Goal: Navigation & Orientation: Find specific page/section

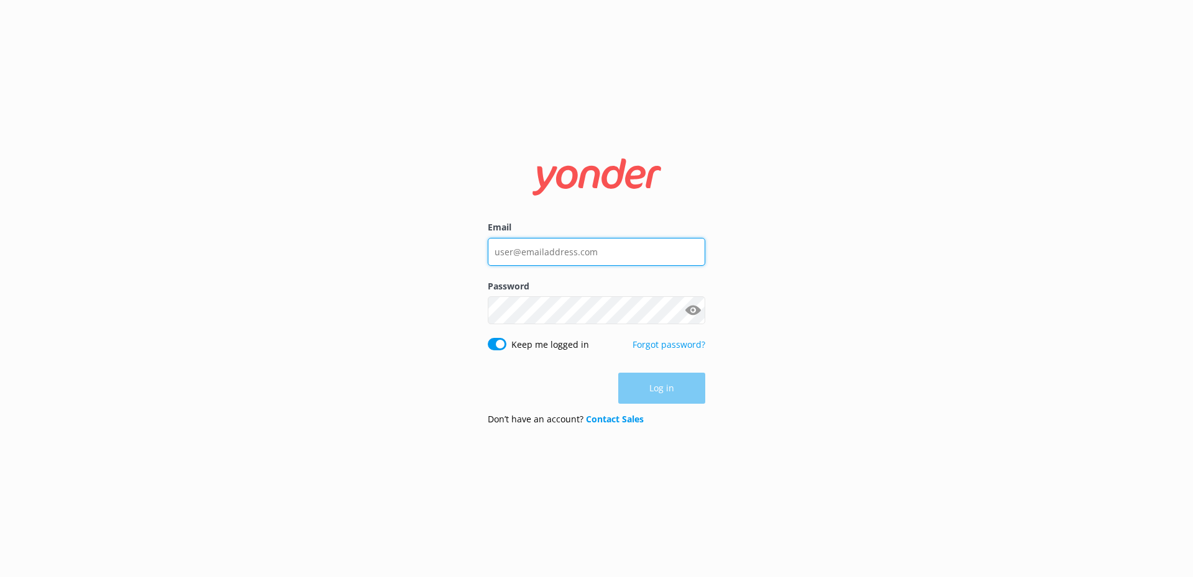
type input "[EMAIL_ADDRESS][DOMAIN_NAME]"
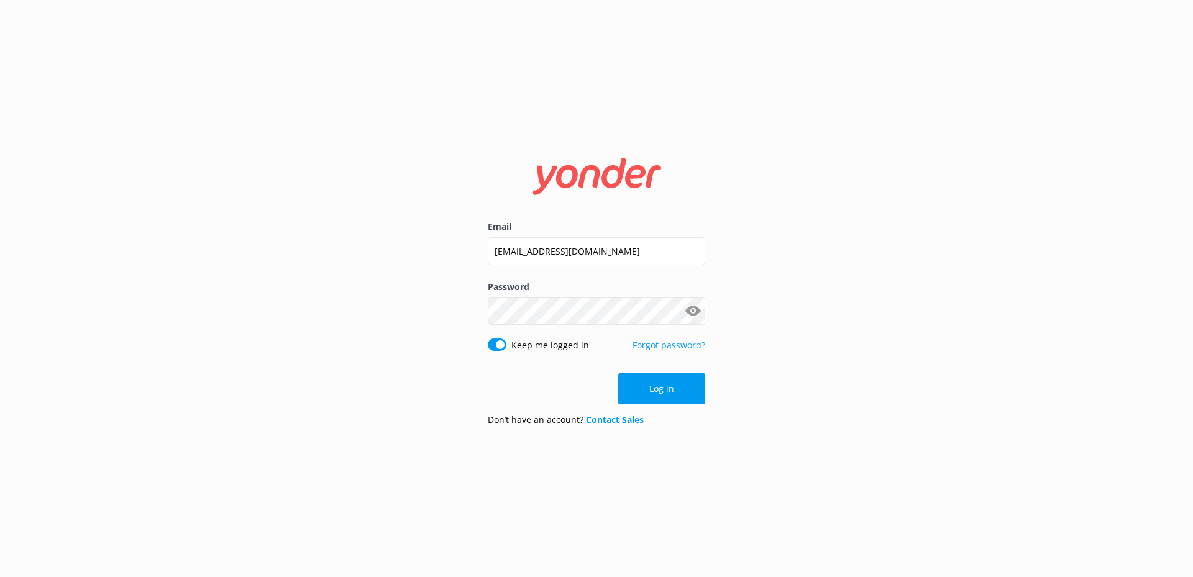
click at [636, 380] on div "Log in" at bounding box center [596, 388] width 217 height 31
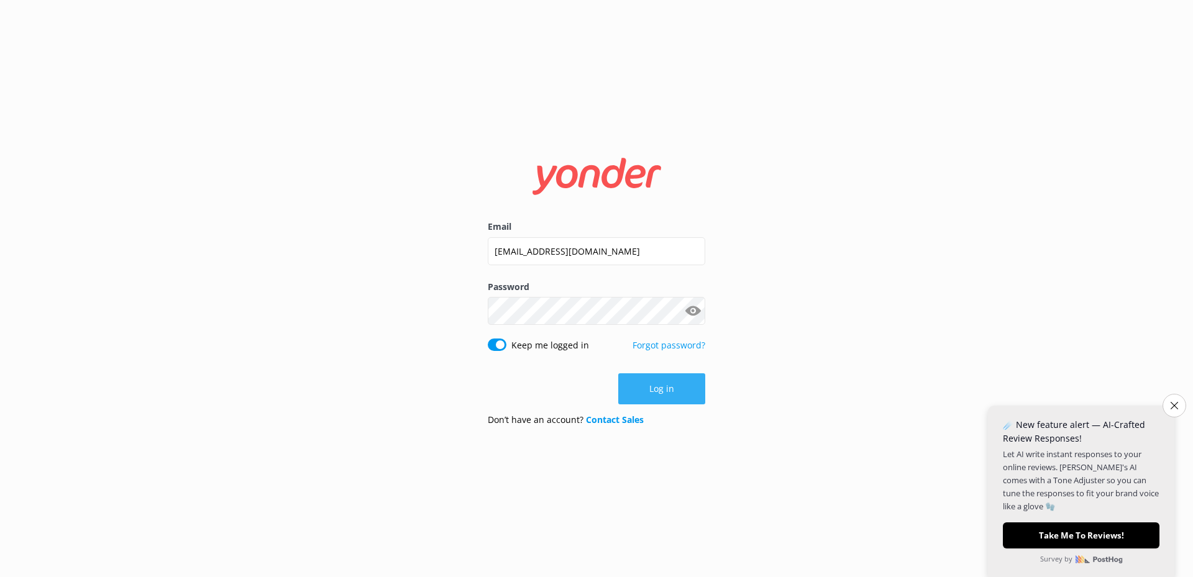
click at [661, 390] on button "Log in" at bounding box center [661, 388] width 87 height 31
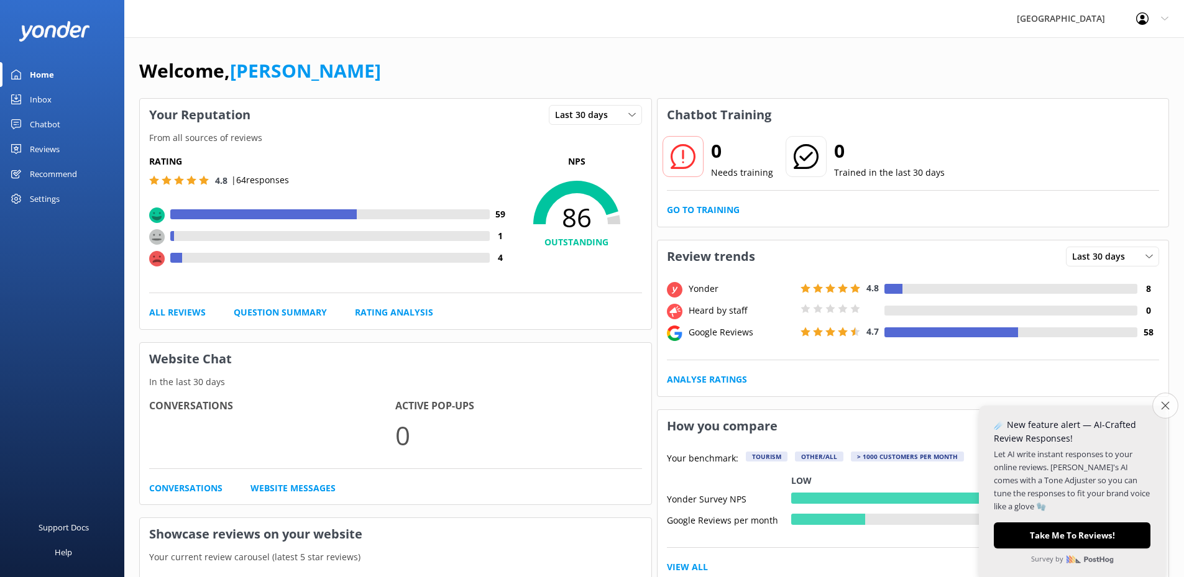
click at [1169, 406] on button "Close survey" at bounding box center [1165, 406] width 26 height 26
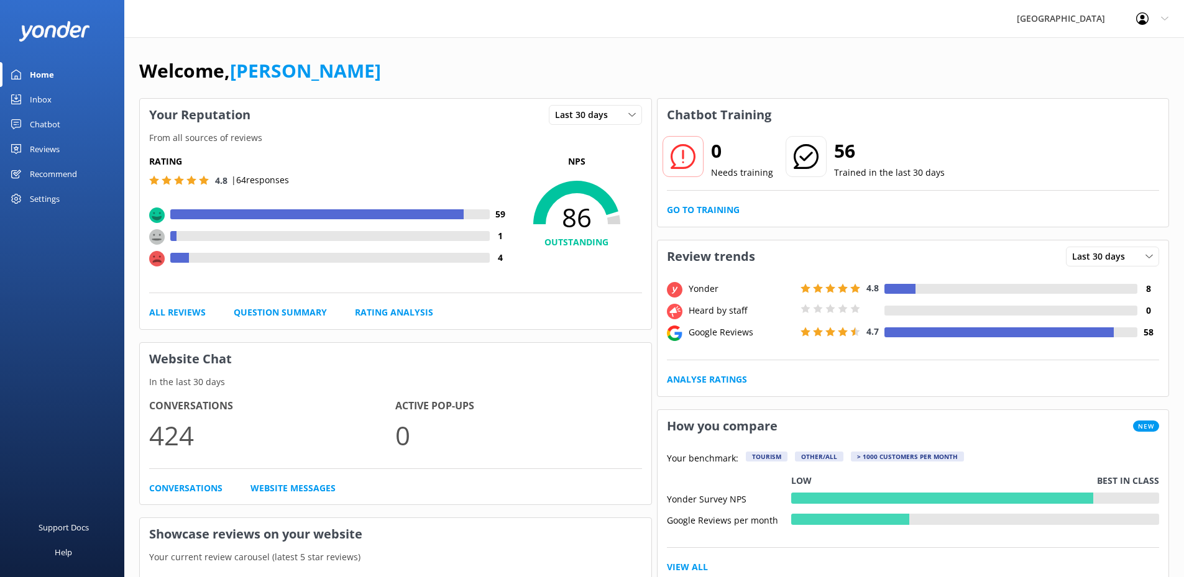
click at [38, 122] on div "Chatbot" at bounding box center [45, 124] width 30 height 25
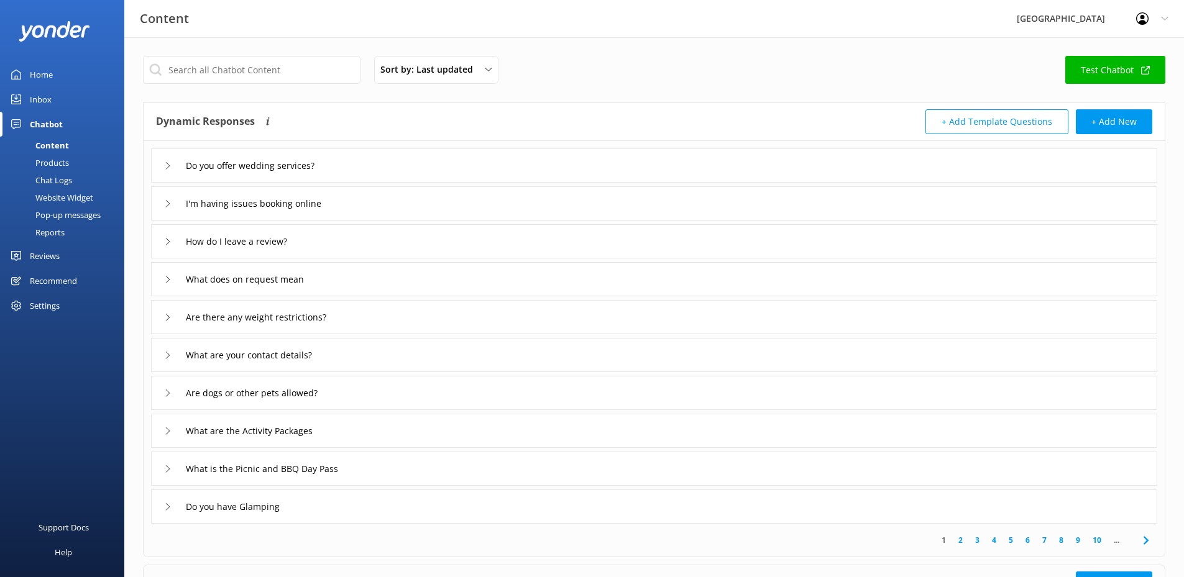
click at [38, 87] on div "Inbox" at bounding box center [41, 99] width 22 height 25
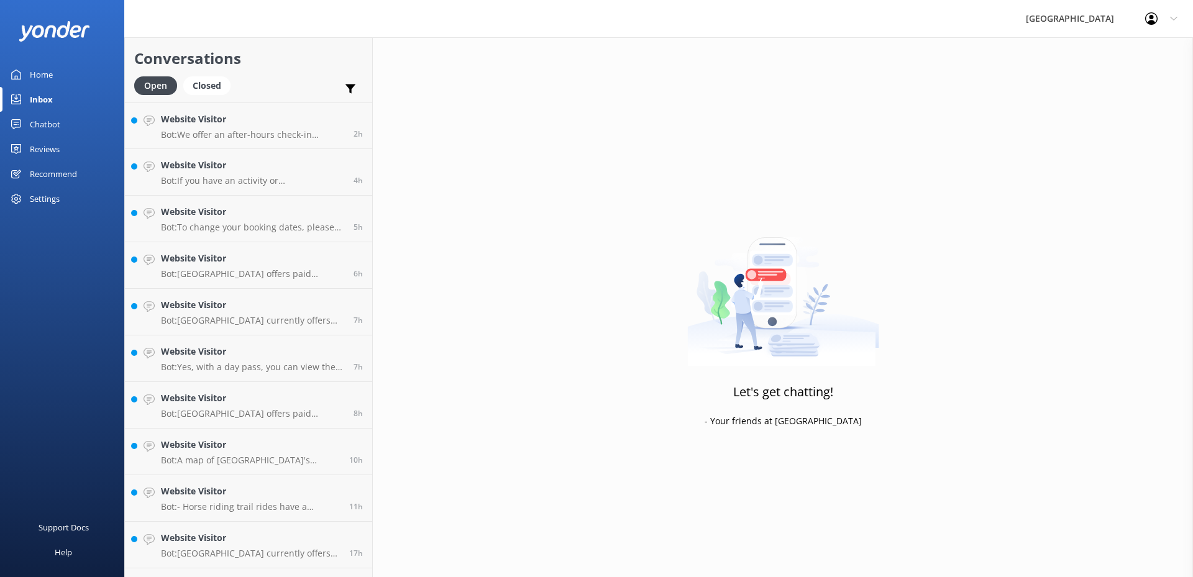
click at [39, 77] on div "Home" at bounding box center [41, 74] width 23 height 25
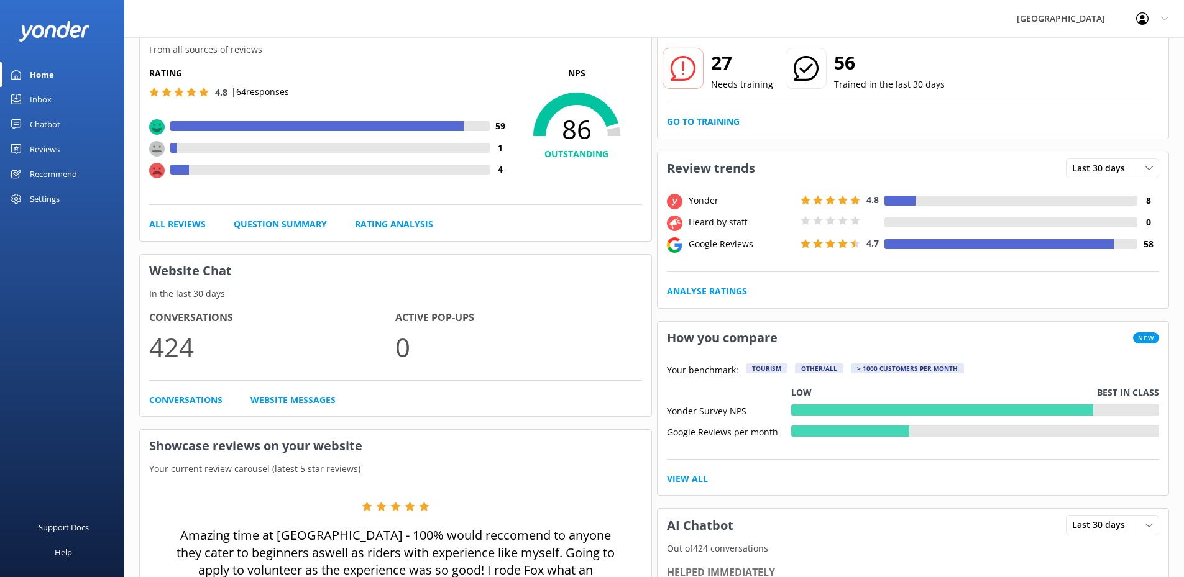
scroll to position [87, 0]
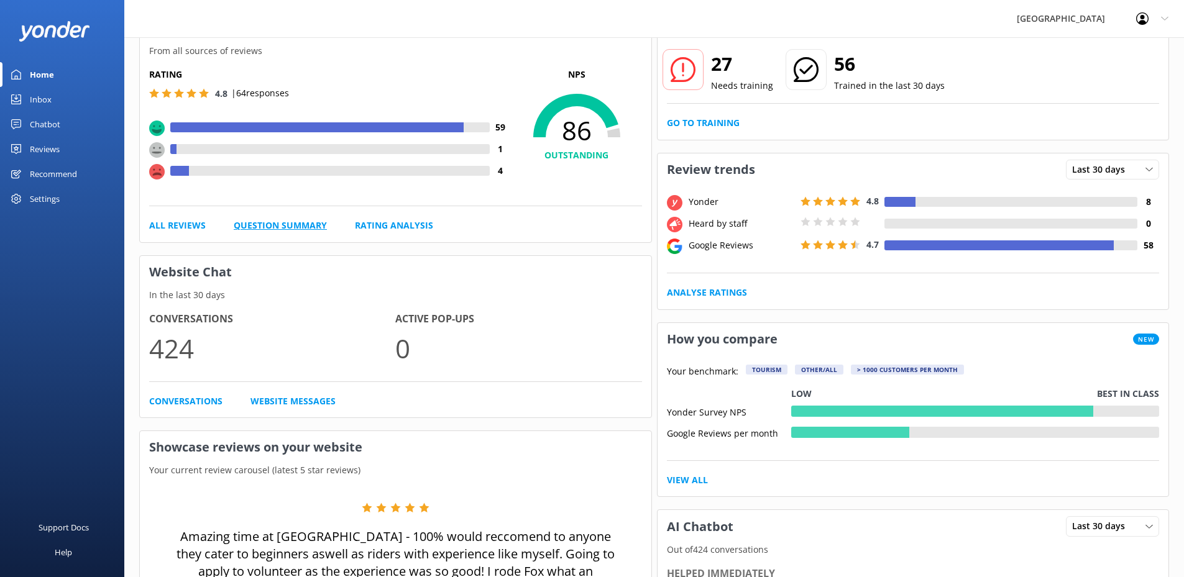
click at [278, 221] on link "Question Summary" at bounding box center [280, 226] width 93 height 14
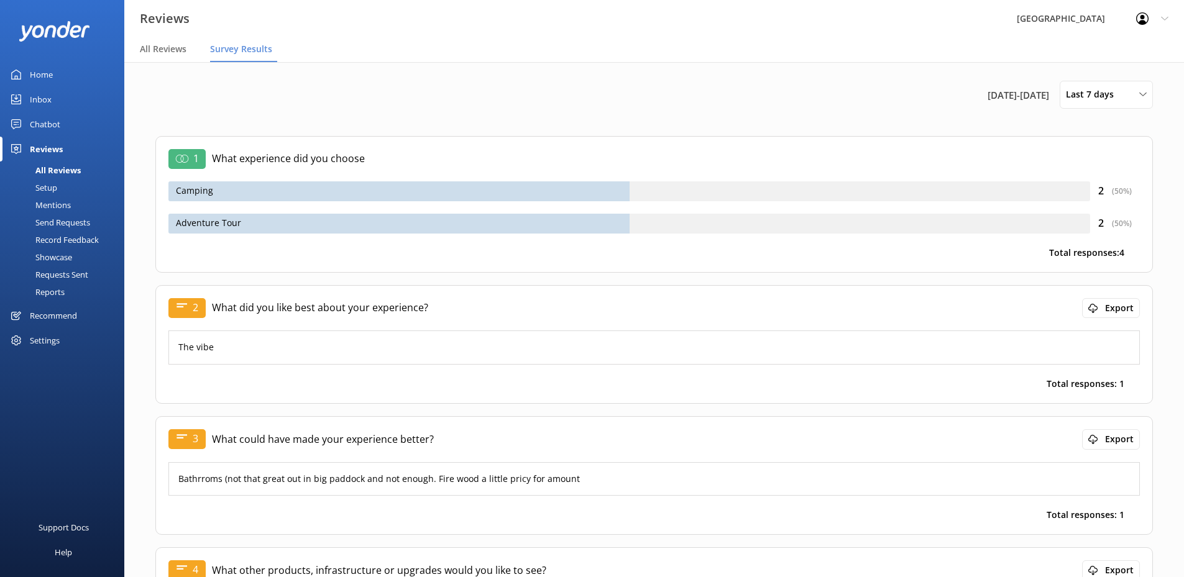
click at [45, 68] on div "Home" at bounding box center [41, 74] width 23 height 25
